Goal: Communication & Community: Answer question/provide support

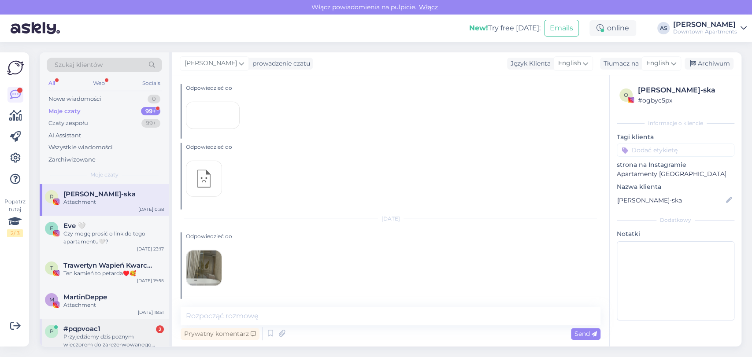
click at [105, 338] on div "Przyjedziemy dzis poznym wieczorem do zarezerwowanego mieszkania [GEOGRAPHIC_DA…" at bounding box center [113, 341] width 100 height 16
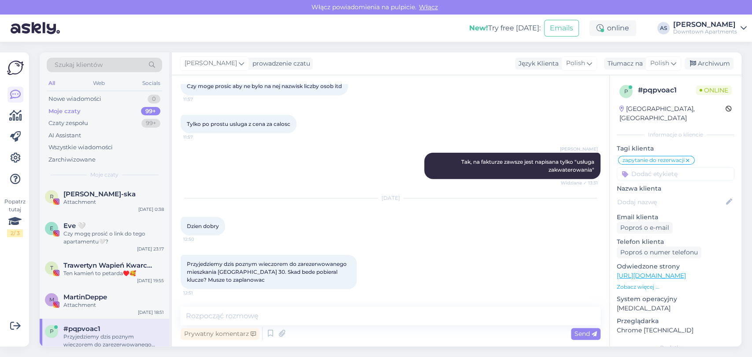
scroll to position [1584, 0]
click at [354, 323] on textarea at bounding box center [391, 316] width 420 height 19
click at [346, 317] on textarea at bounding box center [391, 316] width 420 height 19
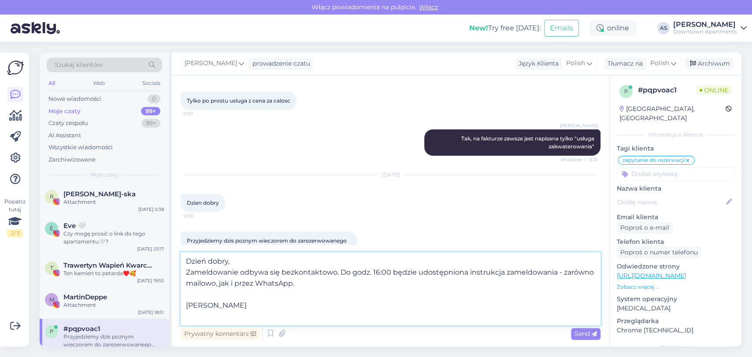
scroll to position [0, 0]
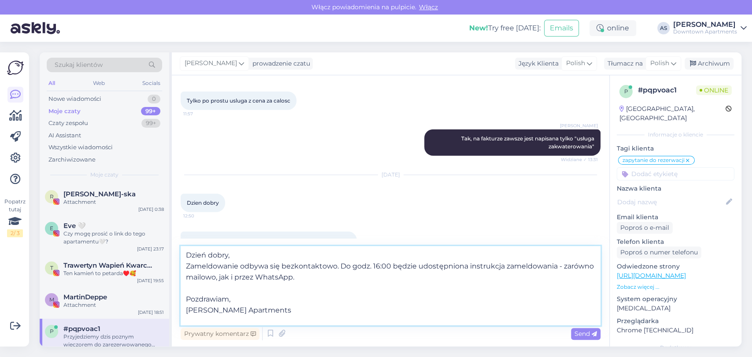
click at [333, 265] on textarea "Dzień dobry, Zameldowanie odbywa się bezkontaktowo. Do godz. 16:00 będzie udost…" at bounding box center [391, 285] width 420 height 79
click at [370, 319] on textarea "Dzień dobry, Zameldowanie odbywa się bezkontaktowo - w drzwiach do apartamentu …" at bounding box center [391, 285] width 420 height 79
type textarea "Dzień dobry, Zameldowanie odbywa się bezkontaktowo - w drzwiach do apartamentu …"
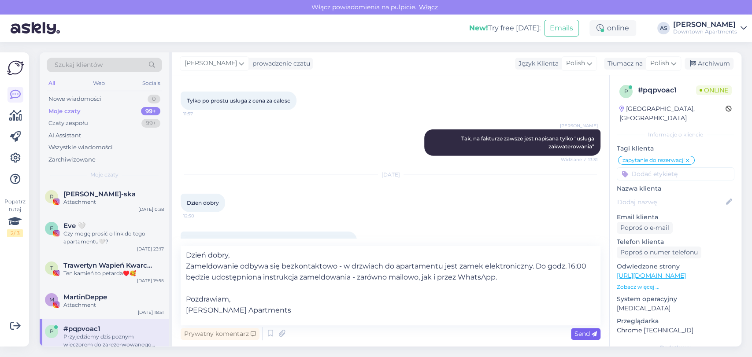
click at [578, 334] on span "Send" at bounding box center [586, 334] width 22 height 8
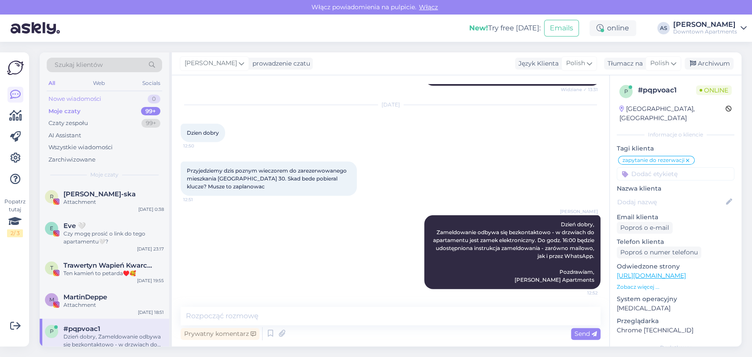
click at [126, 102] on div "Nowe wiadomości 0" at bounding box center [104, 99] width 115 height 12
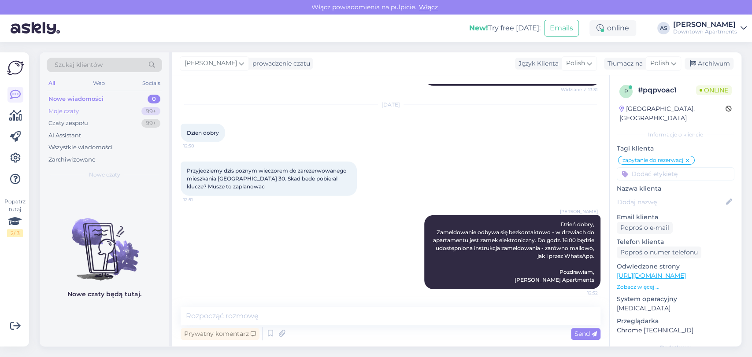
click at [124, 105] on div "Moje czaty 99+" at bounding box center [104, 111] width 115 height 12
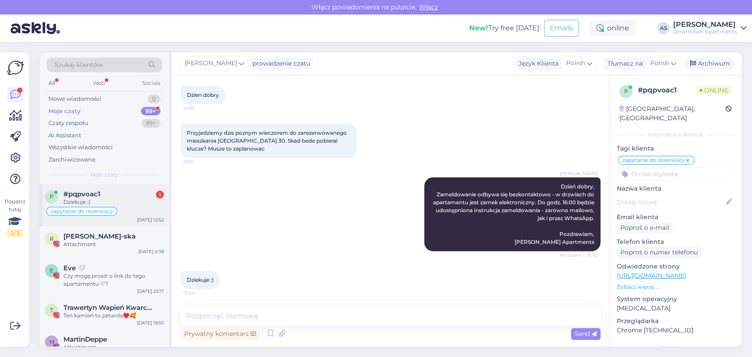
click at [100, 198] on div "Dziekuje :)" at bounding box center [113, 202] width 100 height 8
